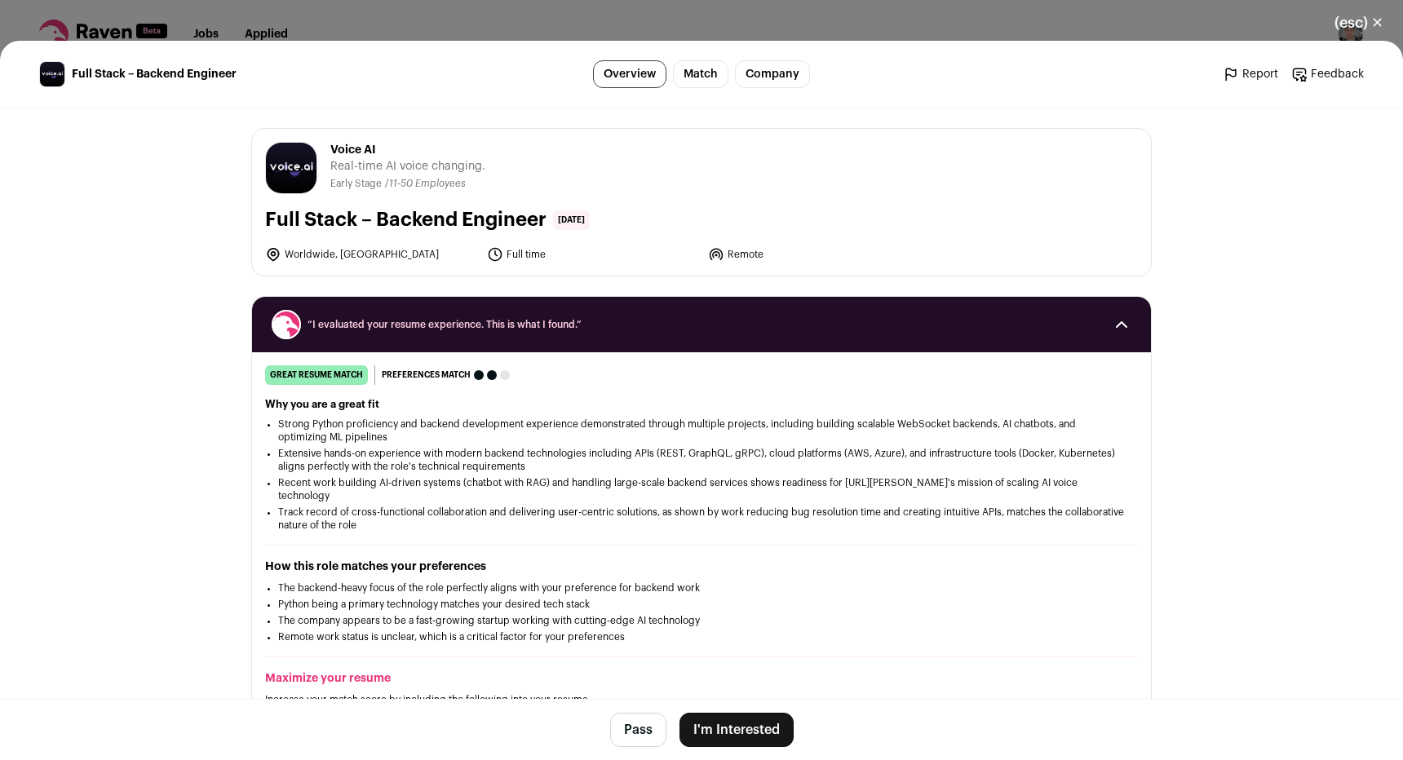
click at [741, 718] on button "I'm Interested" at bounding box center [736, 730] width 114 height 34
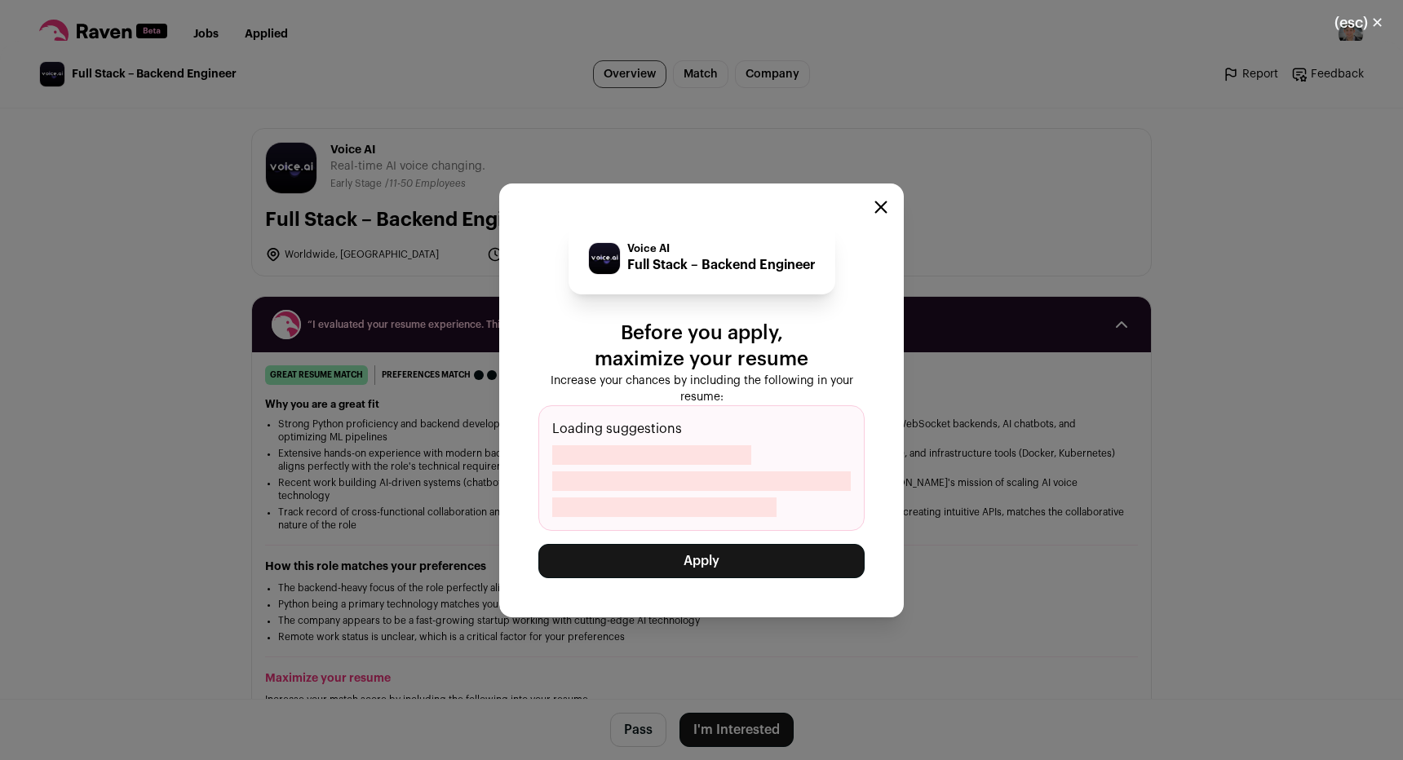
drag, startPoint x: 741, startPoint y: 567, endPoint x: 764, endPoint y: 609, distance: 48.2
click at [764, 609] on div "Voice AI Full Stack – Backend Engineer Before you apply, maximize your resume I…" at bounding box center [701, 400] width 404 height 434
click at [758, 580] on div "Voice AI Full Stack – Backend Engineer Before you apply, maximize your resume I…" at bounding box center [701, 400] width 404 height 434
click at [758, 569] on button "Apply" at bounding box center [701, 561] width 326 height 34
